Goal: Transaction & Acquisition: Purchase product/service

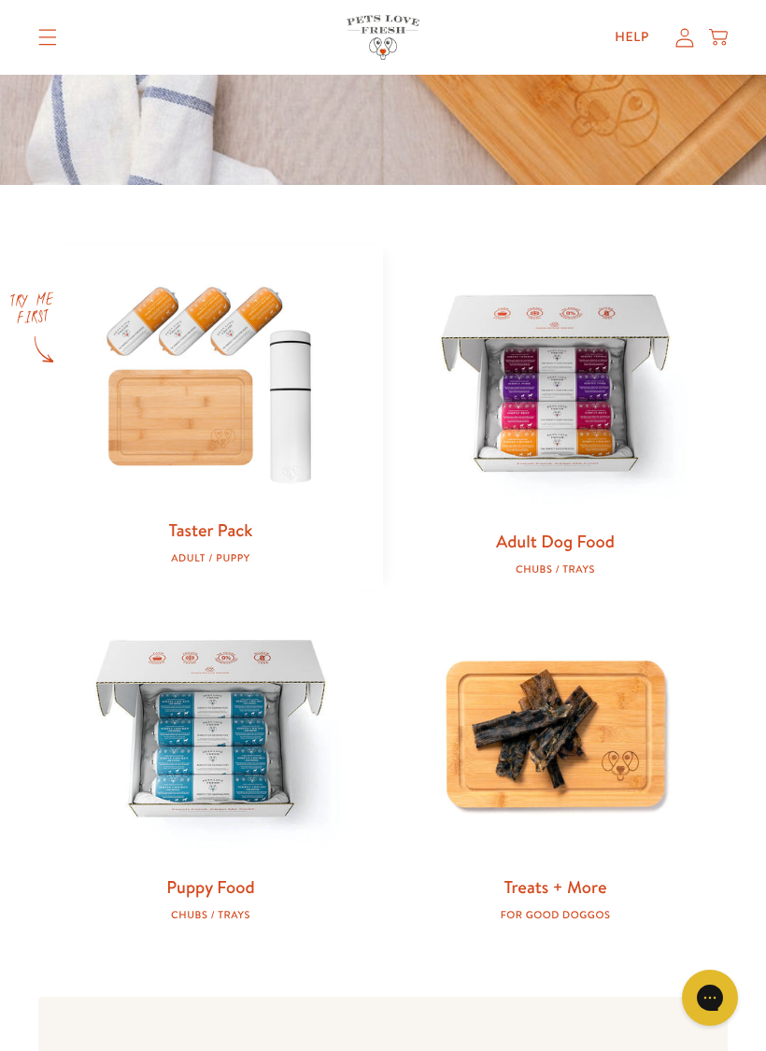
scroll to position [643, 0]
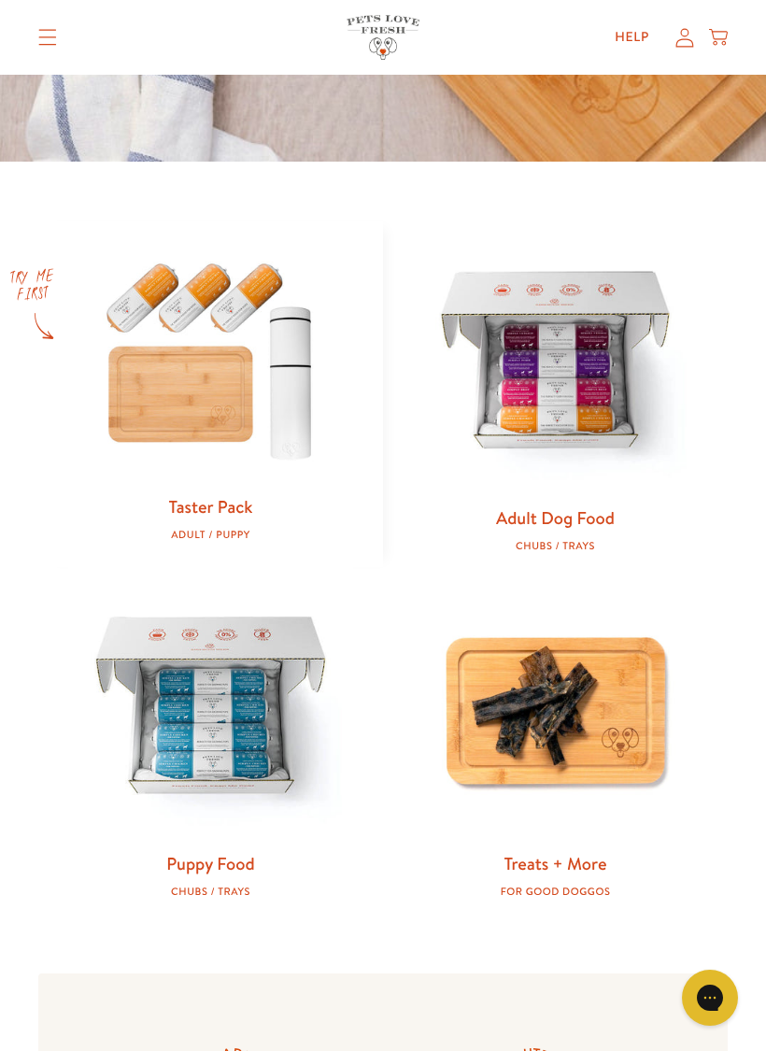
click at [579, 522] on link "Adult Dog Food" at bounding box center [555, 517] width 119 height 24
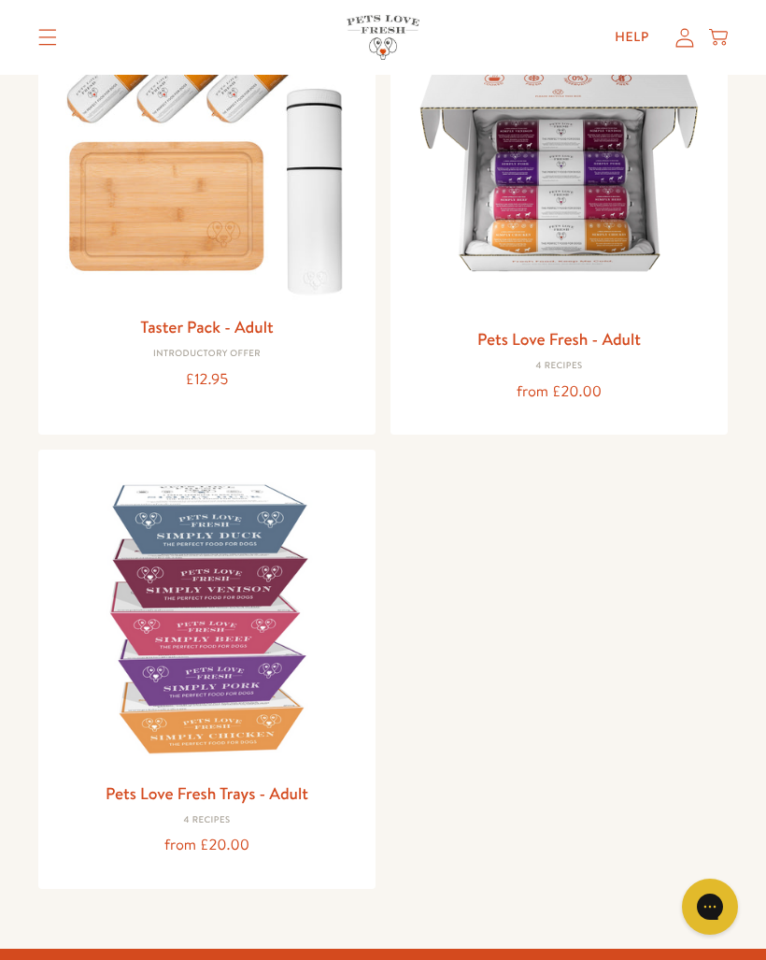
scroll to position [236, 0]
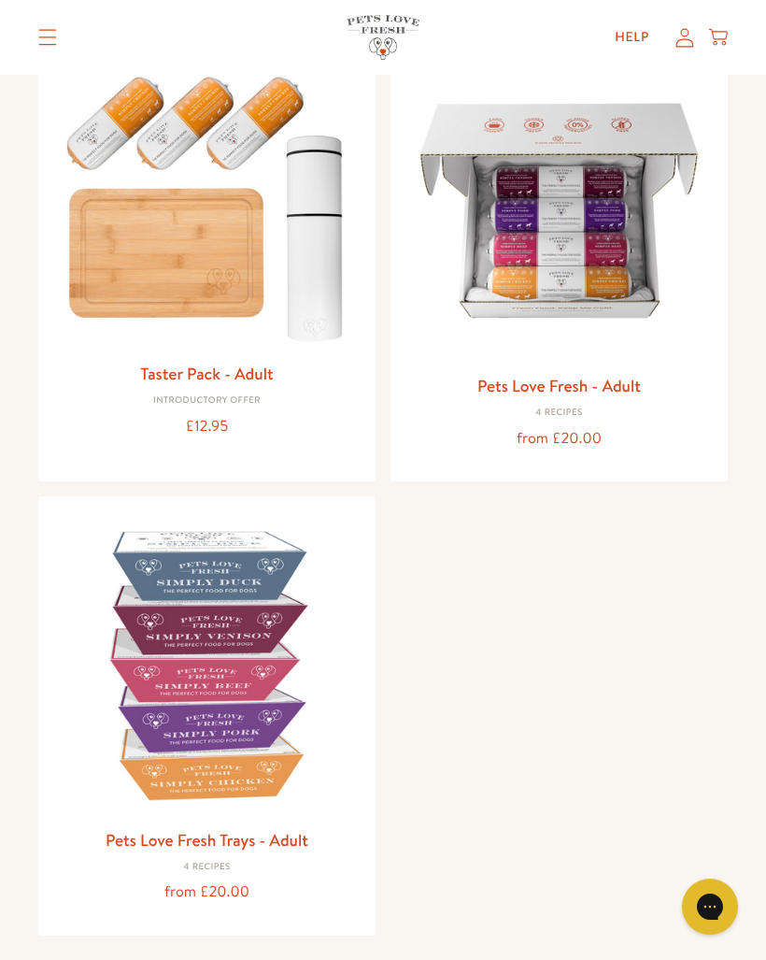
click at [575, 394] on h3 "Pets Love Fresh - Adult" at bounding box center [559, 386] width 307 height 28
click at [624, 379] on link "Pets Love Fresh - Adult" at bounding box center [559, 385] width 164 height 23
click at [596, 388] on link "Pets Love Fresh - Adult" at bounding box center [559, 385] width 164 height 23
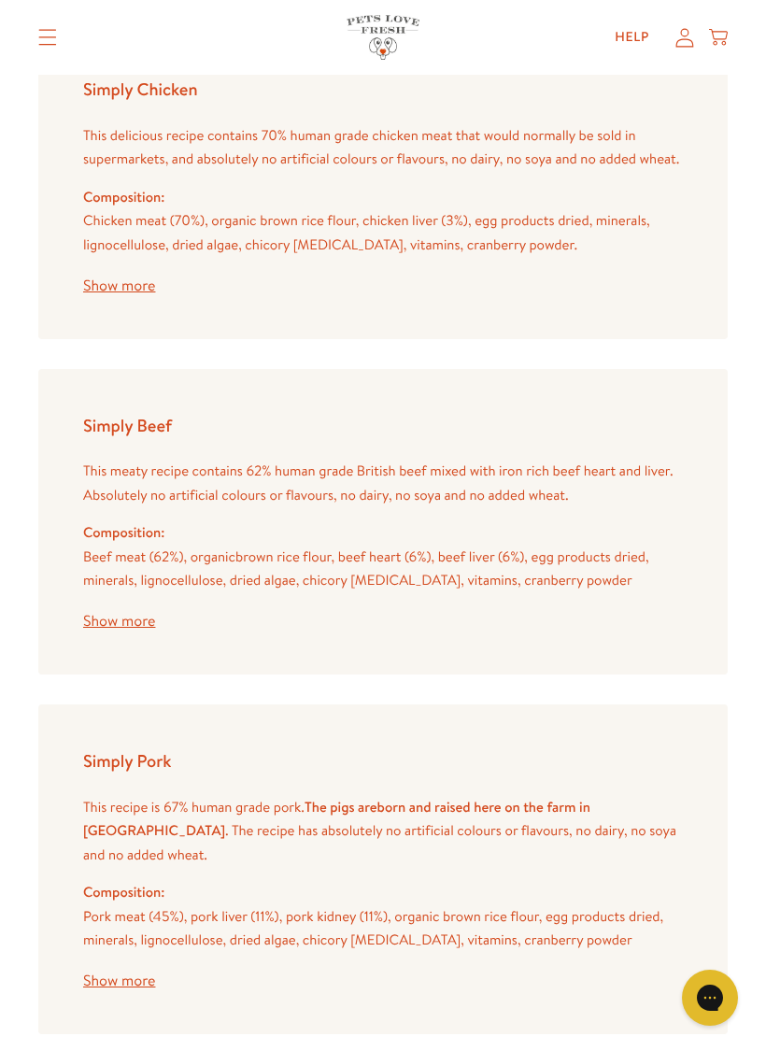
scroll to position [3139, 0]
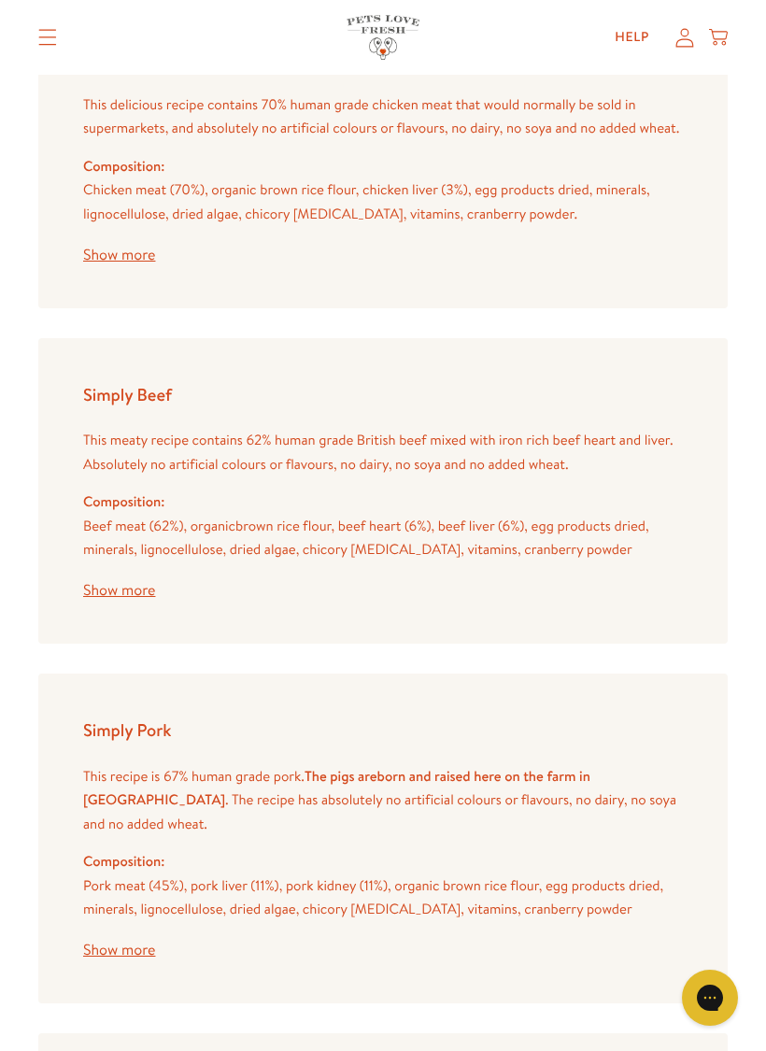
click at [130, 583] on button "Show more" at bounding box center [119, 590] width 72 height 15
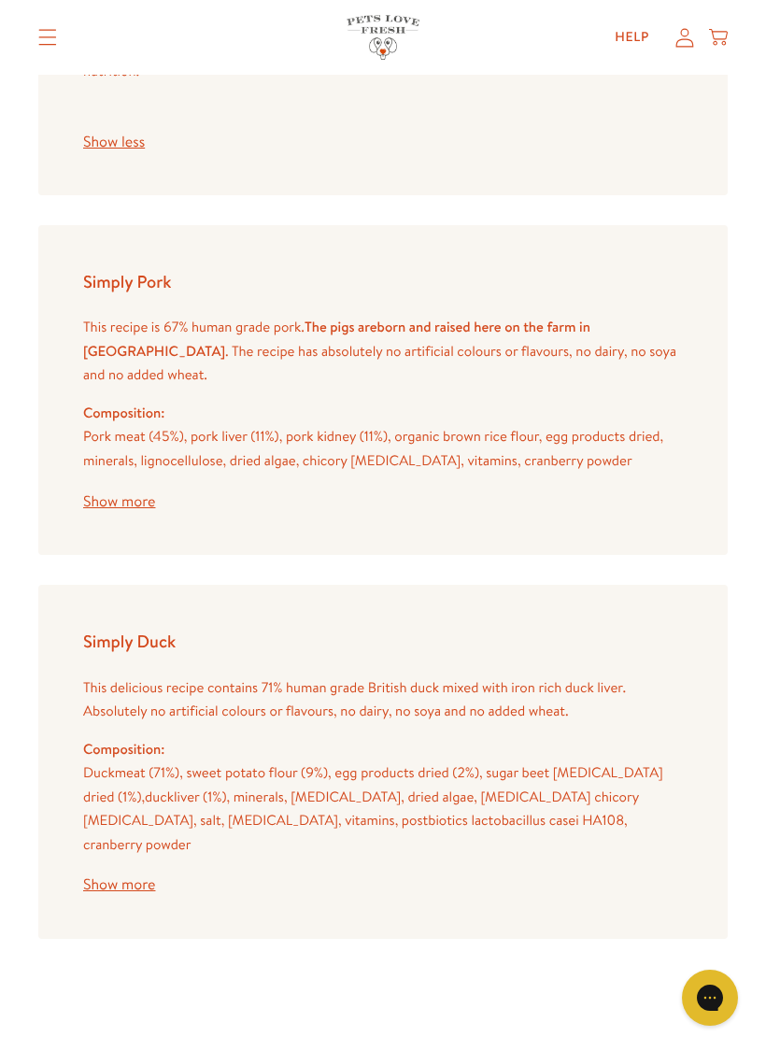
scroll to position [4081, 0]
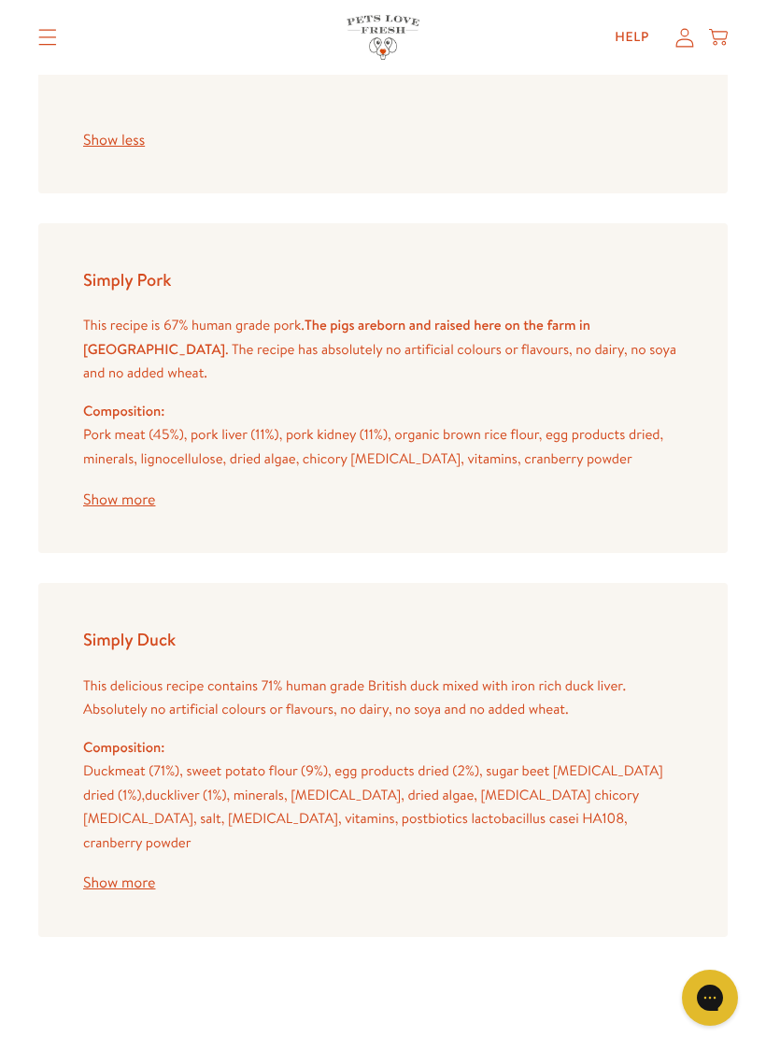
click at [123, 875] on button "Show more" at bounding box center [119, 882] width 72 height 15
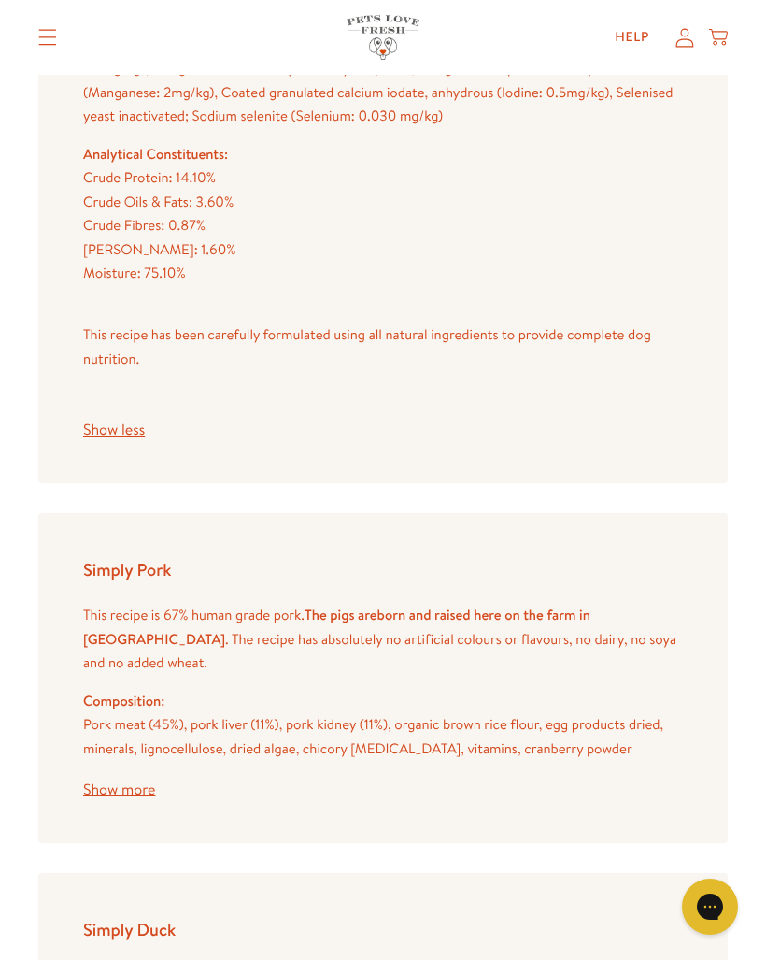
scroll to position [3782, 0]
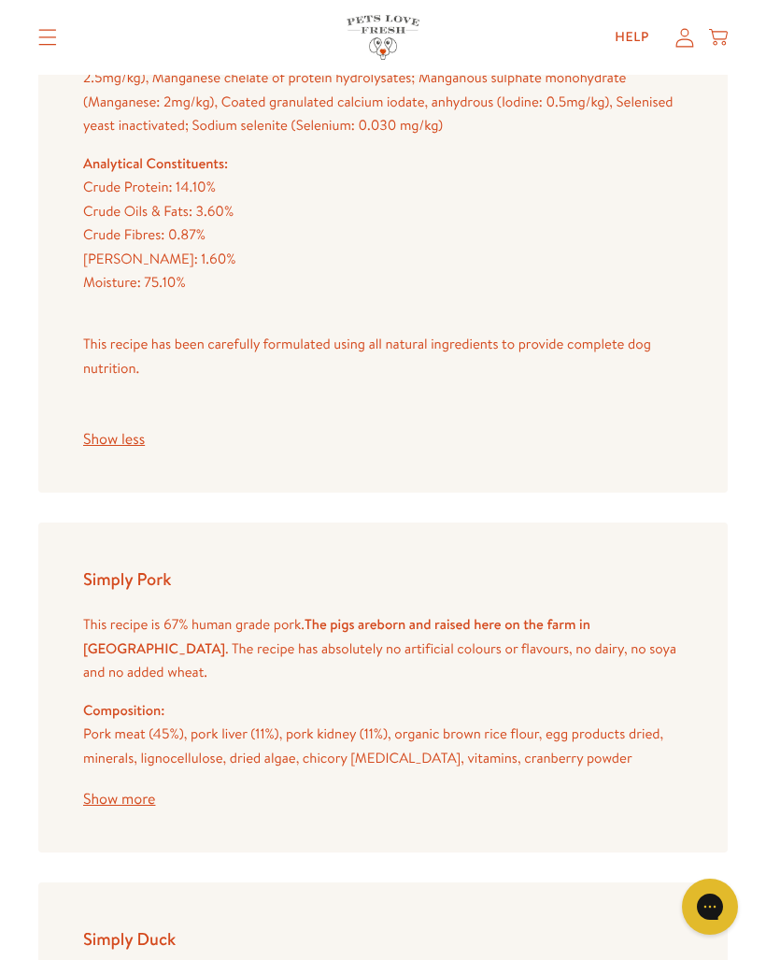
click at [121, 791] on button "Show more" at bounding box center [119, 798] width 72 height 15
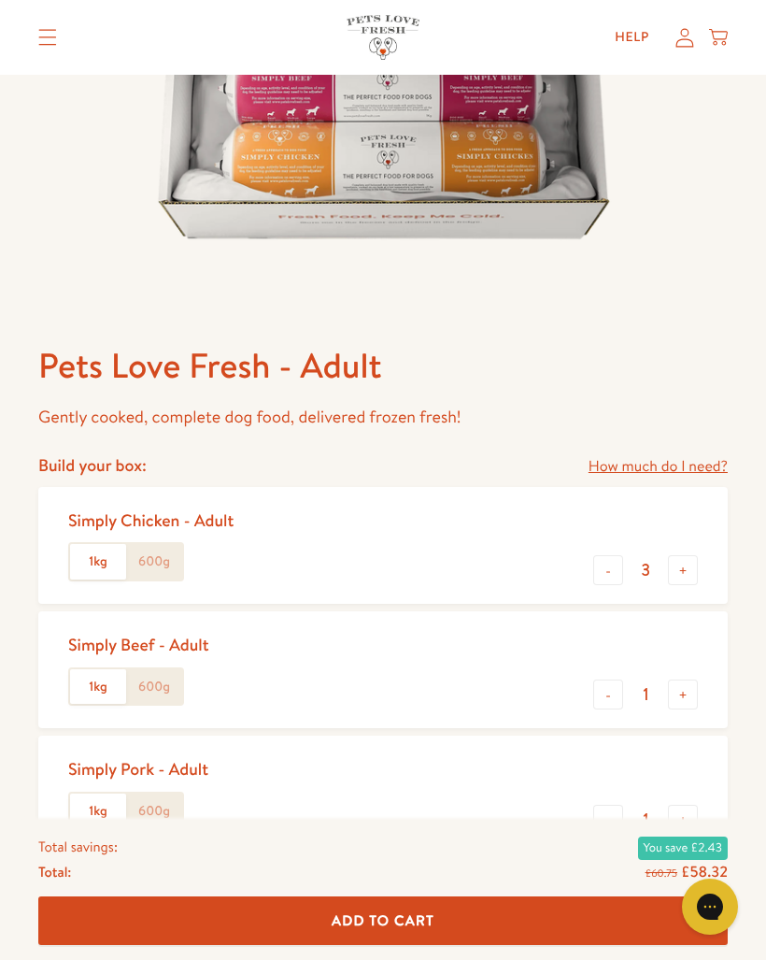
scroll to position [459, 0]
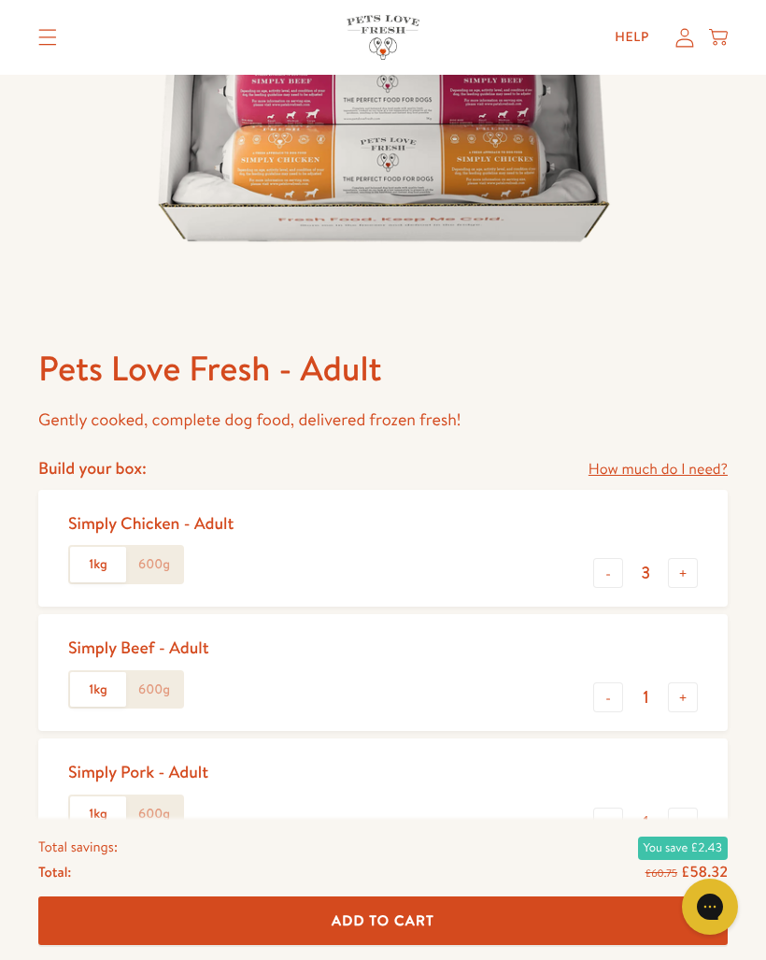
click at [643, 466] on link "How much do I need?" at bounding box center [658, 469] width 139 height 25
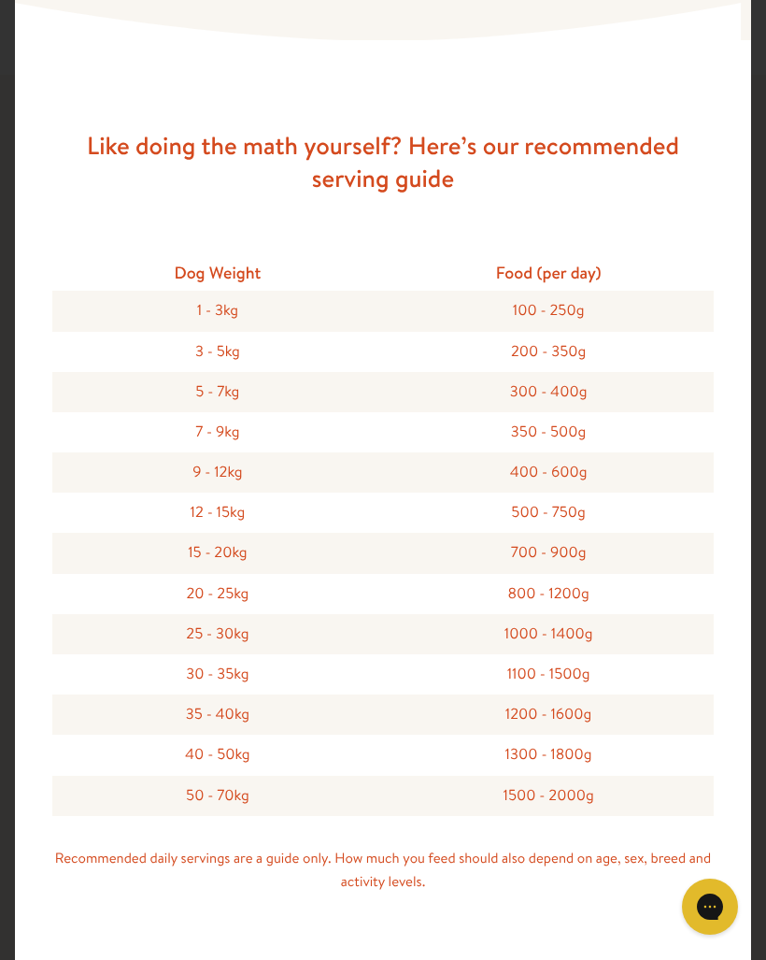
scroll to position [327, 0]
click at [629, 638] on div "1000 - 1400g" at bounding box center [548, 633] width 331 height 40
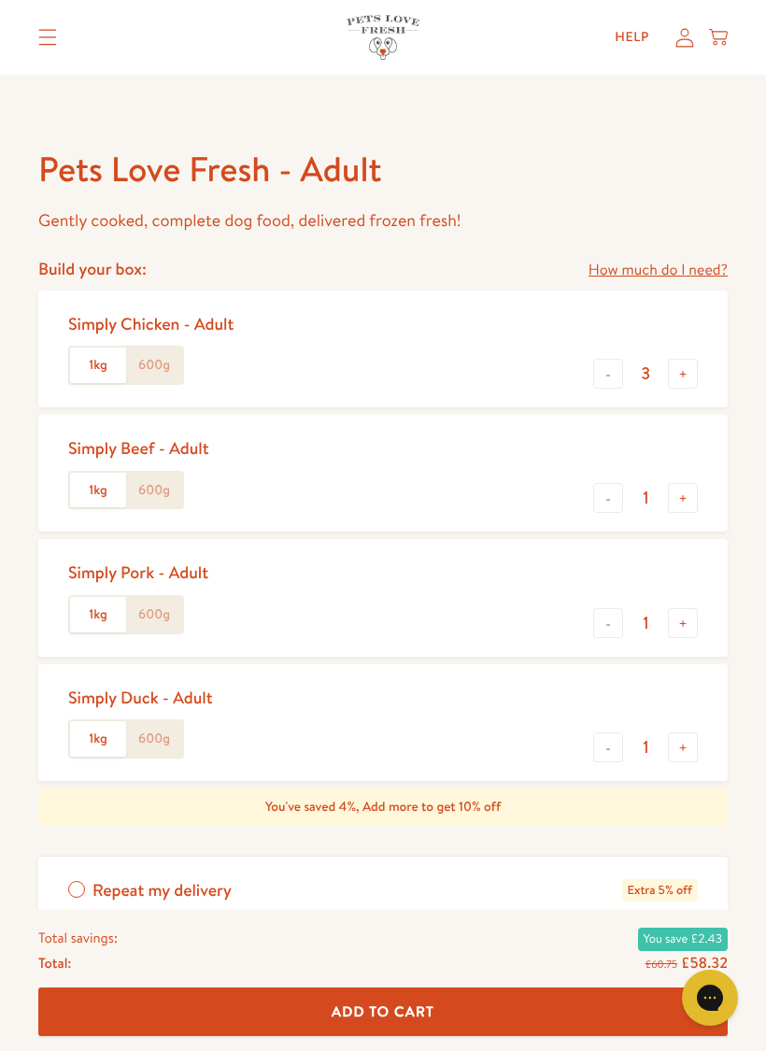
scroll to position [686, 0]
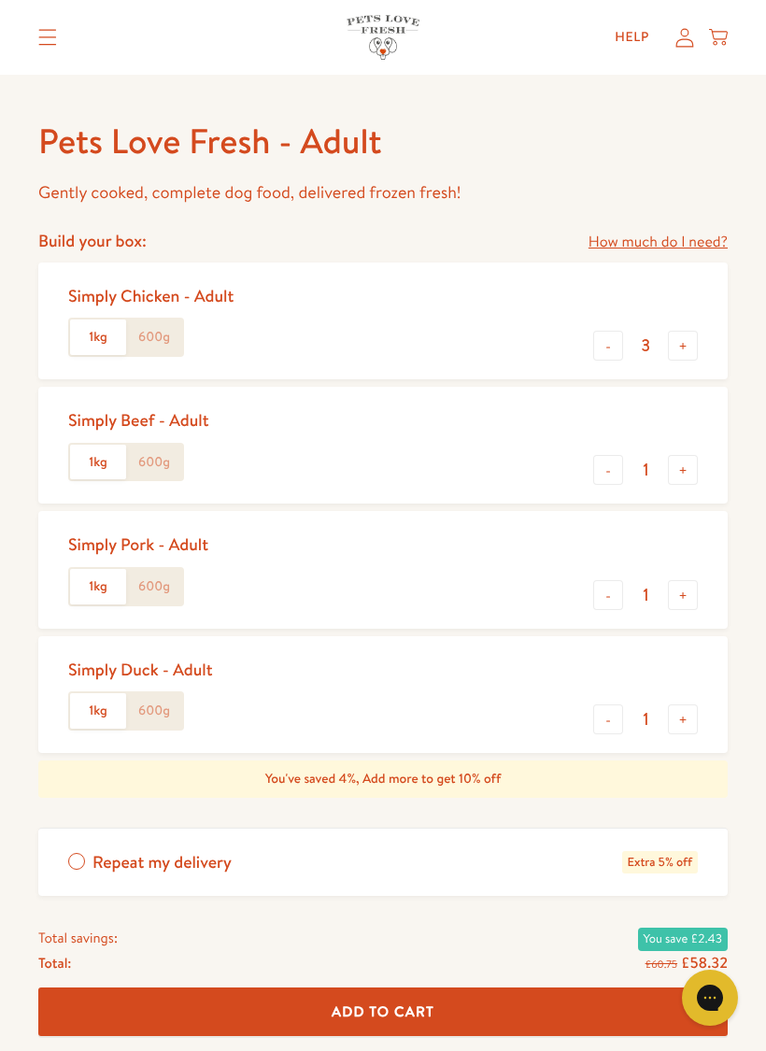
click at [616, 349] on button "-" at bounding box center [608, 346] width 30 height 30
click at [613, 349] on button "-" at bounding box center [608, 346] width 30 height 30
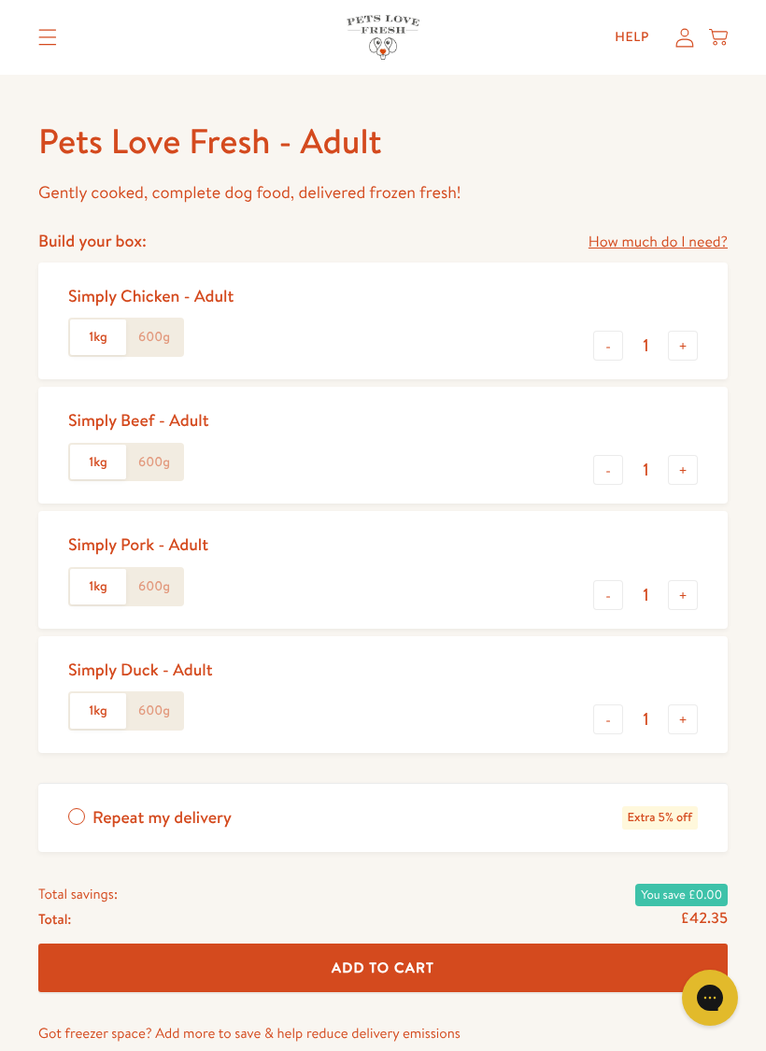
click at [610, 349] on button "-" at bounding box center [608, 346] width 30 height 30
type input "0"
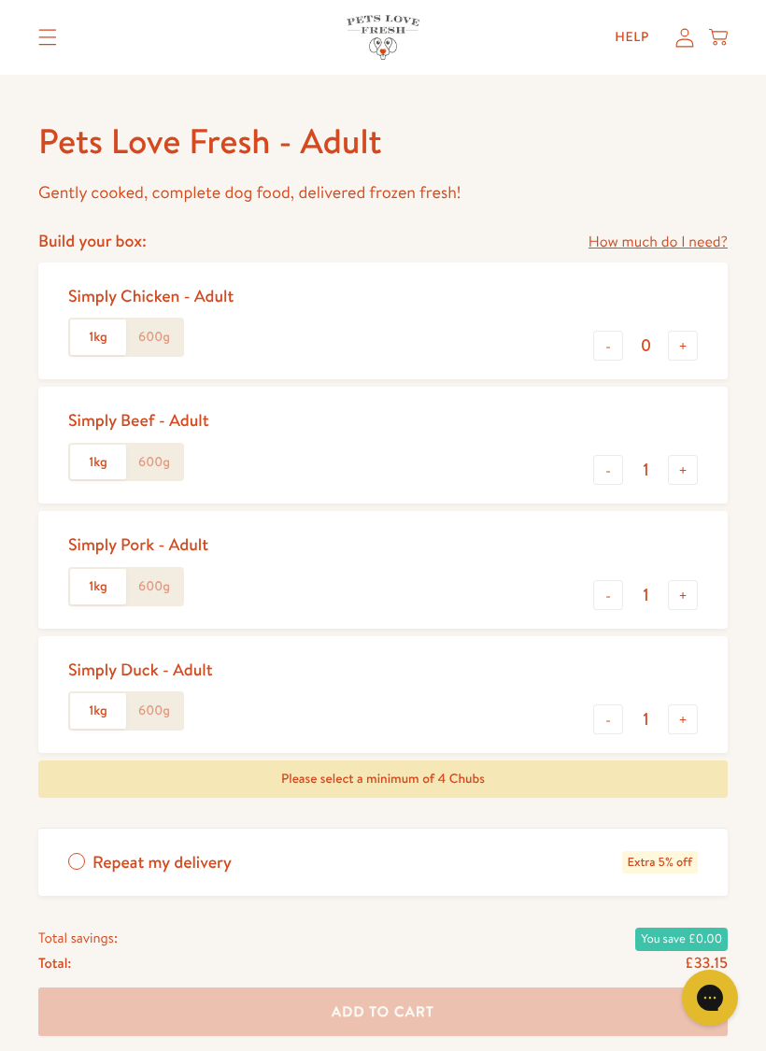
click at [615, 471] on button "-" at bounding box center [608, 470] width 30 height 30
type input "0"
click at [689, 591] on button "+" at bounding box center [683, 595] width 30 height 30
click at [690, 590] on button "+" at bounding box center [683, 595] width 30 height 30
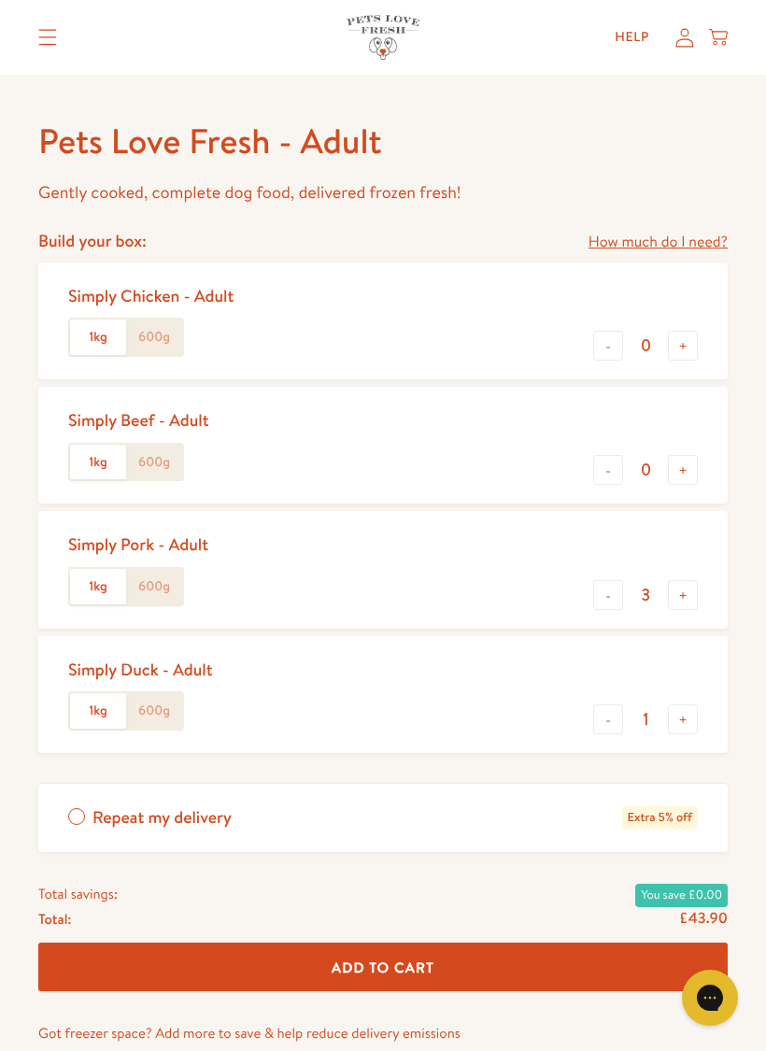
click at [693, 590] on button "+" at bounding box center [683, 595] width 30 height 30
type input "4"
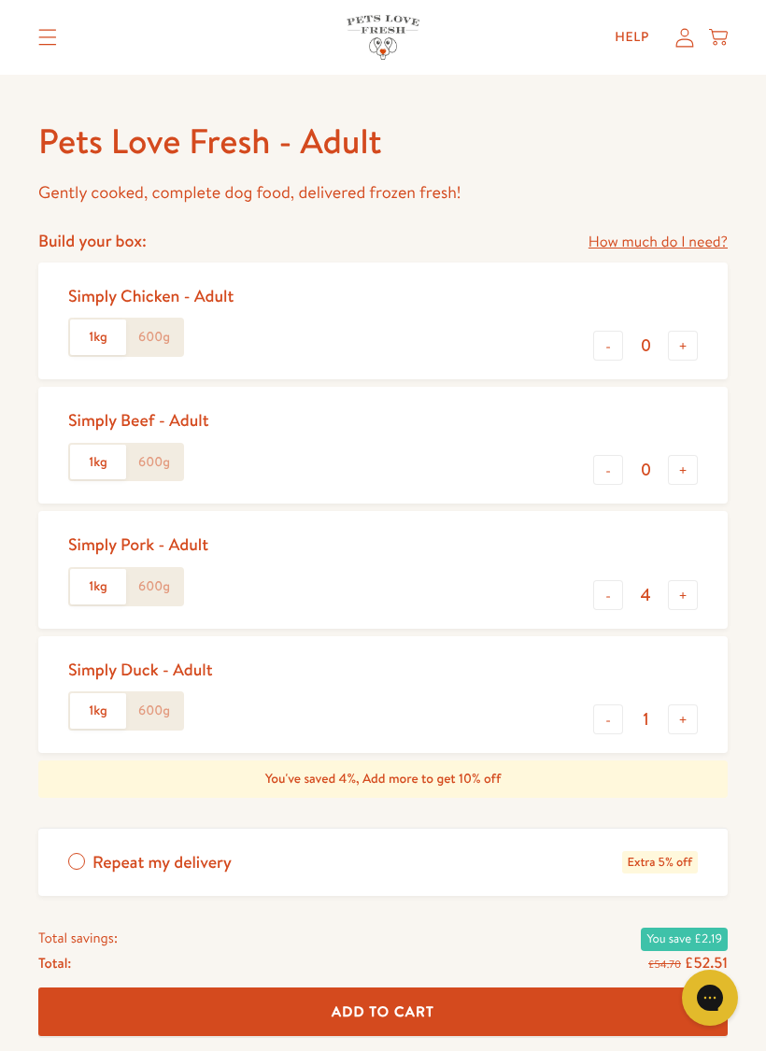
click at [608, 716] on button "-" at bounding box center [608, 719] width 30 height 30
type input "0"
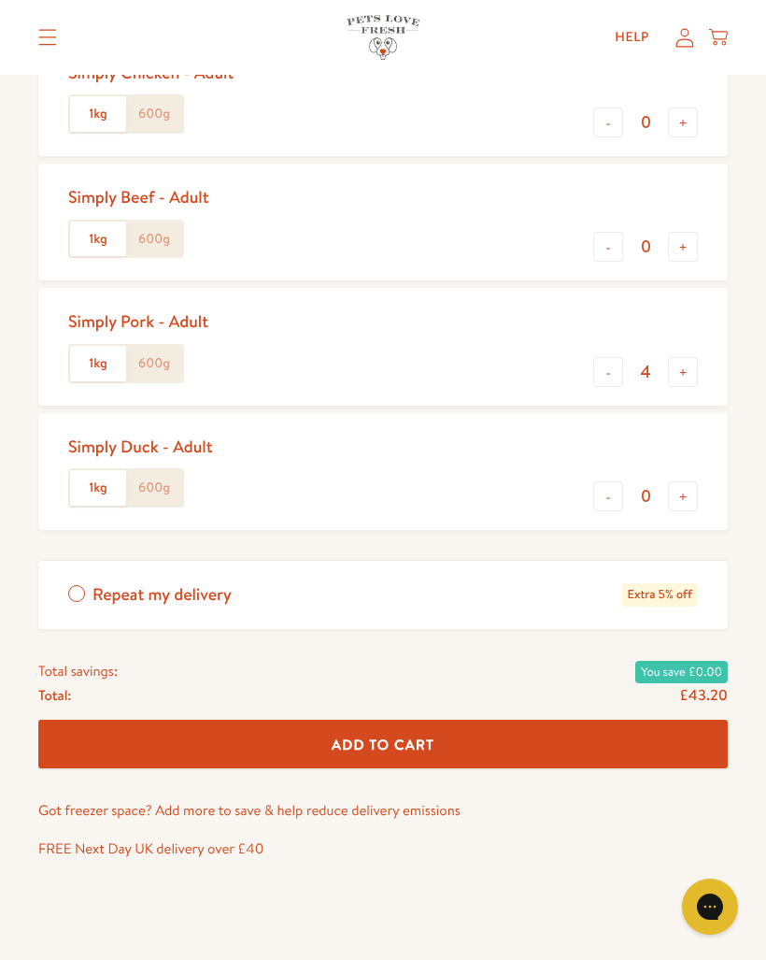
scroll to position [884, 0]
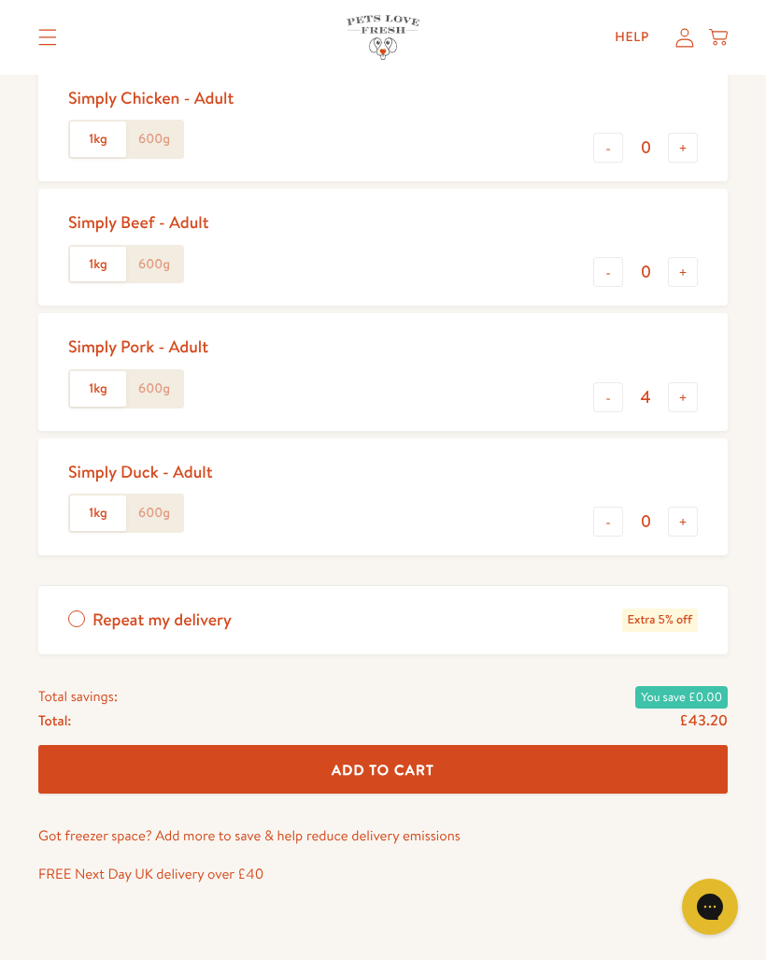
click at [103, 385] on label "1kg" at bounding box center [98, 389] width 56 height 36
click at [0, 0] on input "1kg" at bounding box center [0, 0] width 0 height 0
click at [102, 385] on label "1kg" at bounding box center [98, 389] width 56 height 36
click at [0, 0] on input "1kg" at bounding box center [0, 0] width 0 height 0
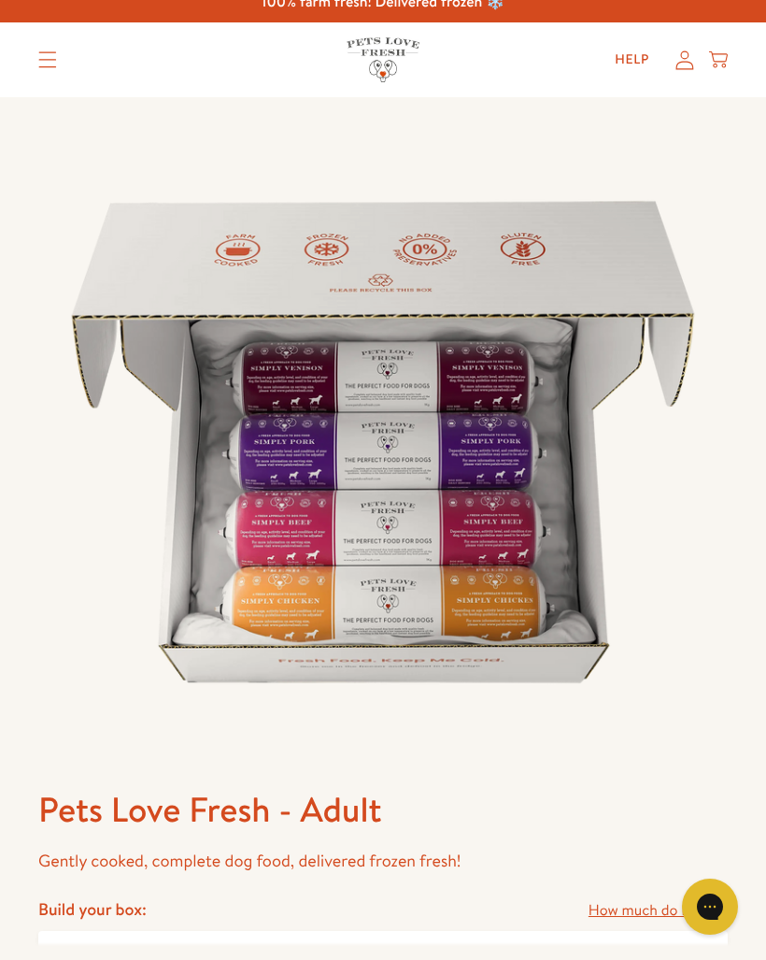
scroll to position [0, 0]
